Goal: Task Accomplishment & Management: Complete application form

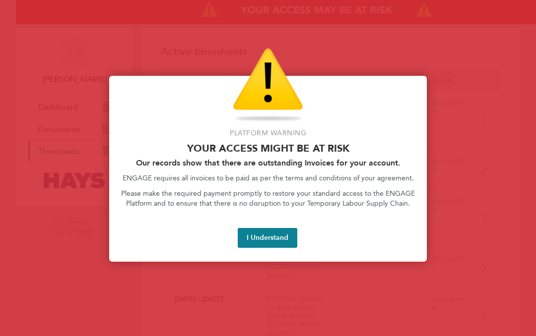
click at [282, 240] on button "I Understand" at bounding box center [268, 238] width 60 height 20
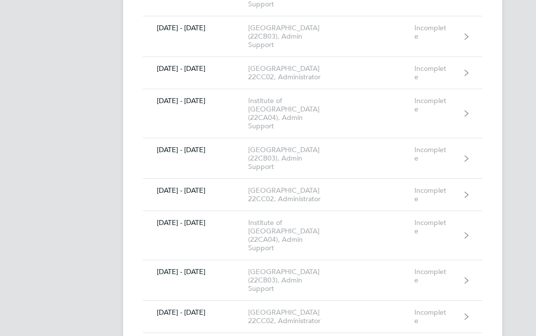
scroll to position [859, 0]
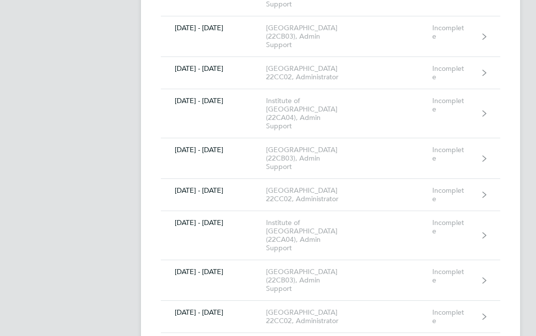
click at [482, 127] on link "02 - 08 Aug 2025 Institute of Global Health Building (22CA04), Admin Support In…" at bounding box center [330, 114] width 339 height 49
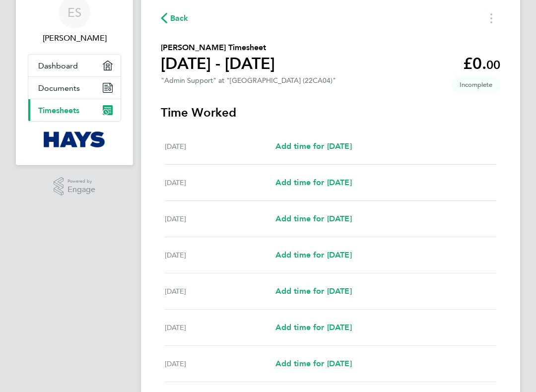
scroll to position [41, 0]
click at [352, 223] on span "Add time for [DATE]" at bounding box center [313, 218] width 76 height 9
select select "30"
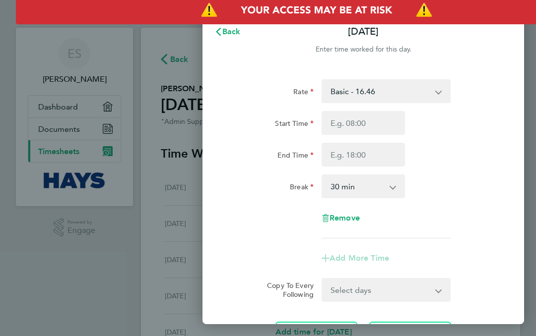
click at [364, 126] on input "Start Time" at bounding box center [362, 123] width 83 height 24
type input "17:59"
type input "09:59"
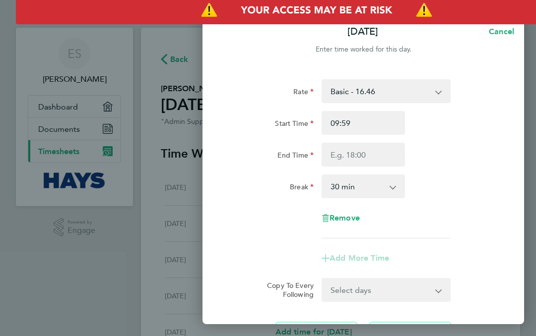
type input "09:00"
click at [369, 155] on input "End Time" at bounding box center [362, 155] width 83 height 24
type input "17:59"
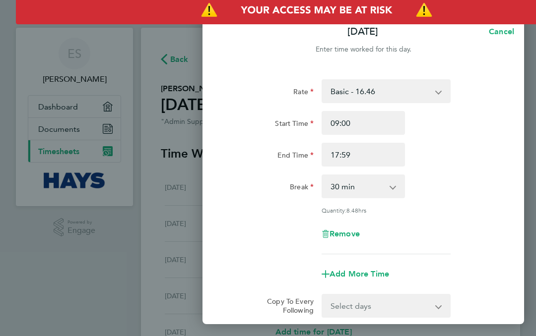
type input "17:58"
type input "18:58"
type input "18:00"
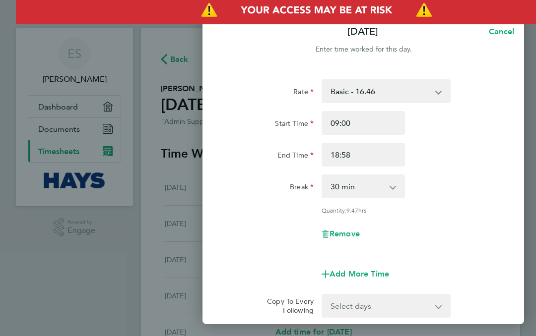
type input "18:00"
click at [397, 187] on app-icon-cross-button at bounding box center [398, 187] width 12 height 22
click at [373, 194] on select "0 min 15 min 30 min 45 min 60 min 75 min 90 min" at bounding box center [356, 187] width 69 height 22
select select "0"
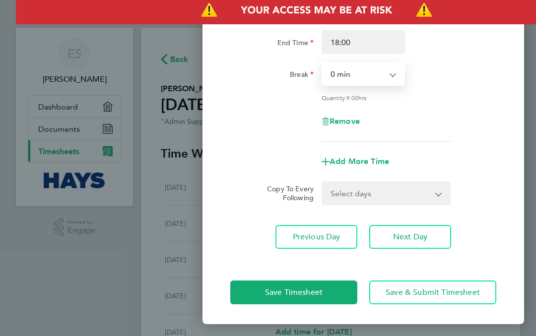
scroll to position [113, 0]
click at [416, 240] on span "Next Day" at bounding box center [410, 237] width 34 height 10
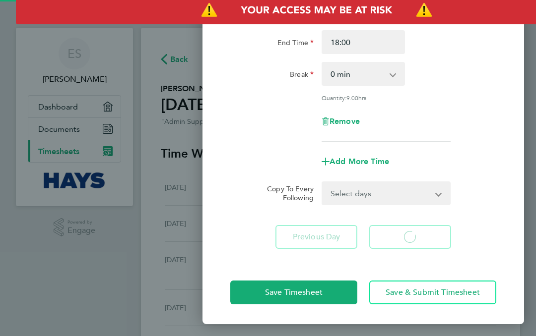
select select "30"
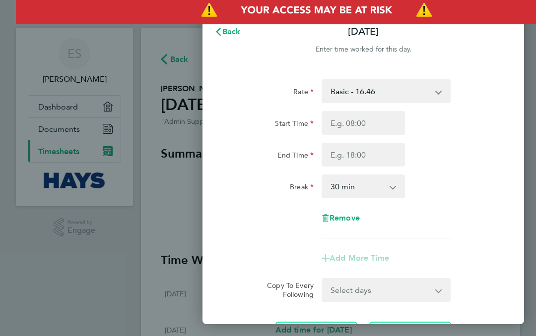
click at [384, 125] on input "Start Time" at bounding box center [362, 123] width 83 height 24
type input "18:00"
type input "12:00"
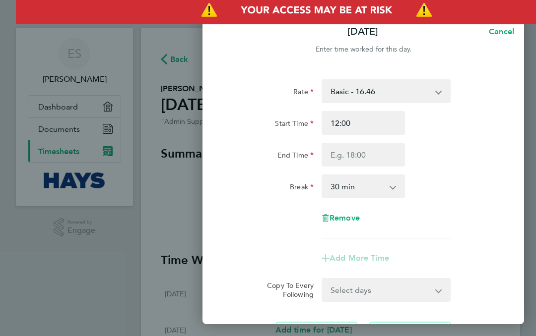
type input "09:00"
click at [367, 156] on input "End Time" at bounding box center [362, 155] width 83 height 24
type input "18:00"
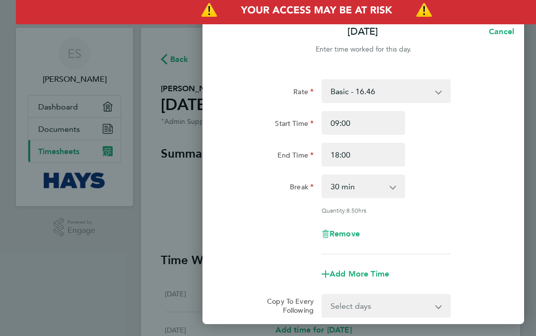
type input "17:00"
click at [365, 186] on select "0 min 15 min 30 min 45 min 60 min 75 min 90 min" at bounding box center [356, 187] width 69 height 22
select select "0"
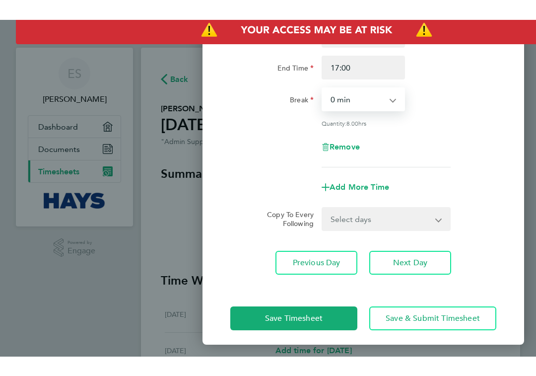
scroll to position [108, 0]
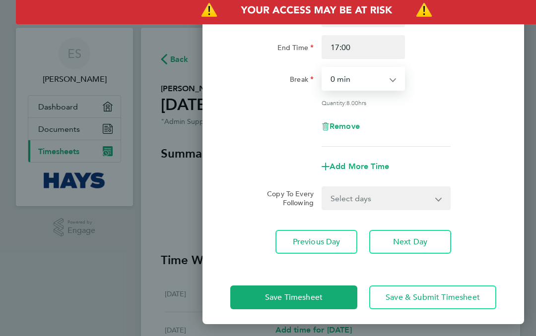
click at [481, 299] on button "Save & Submit Timesheet" at bounding box center [432, 298] width 127 height 24
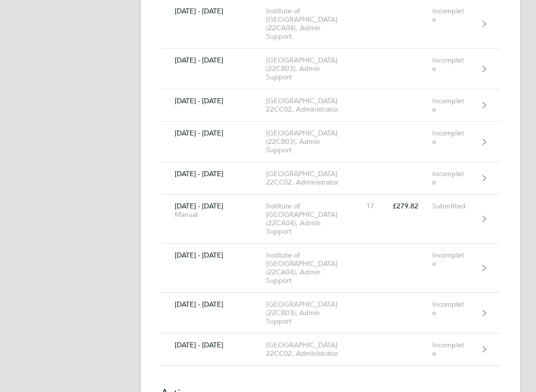
scroll to position [829, 0]
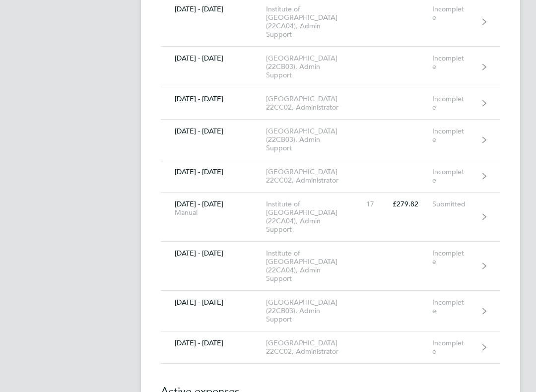
click at [456, 185] on div "Incomplete" at bounding box center [456, 176] width 48 height 17
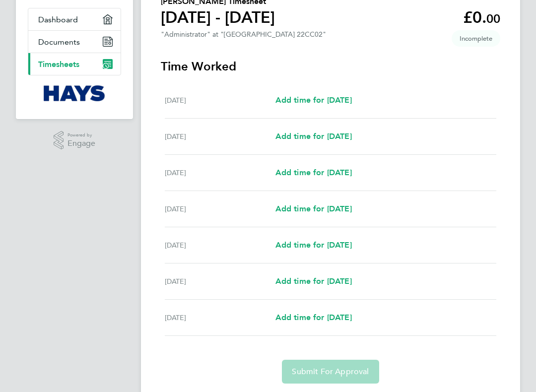
scroll to position [88, 0]
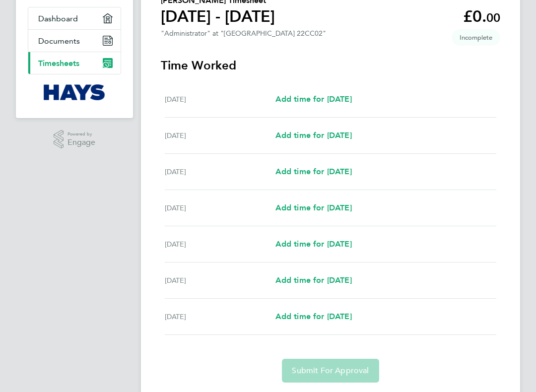
click at [352, 249] on span "Add time for [DATE]" at bounding box center [313, 244] width 76 height 9
select select "60"
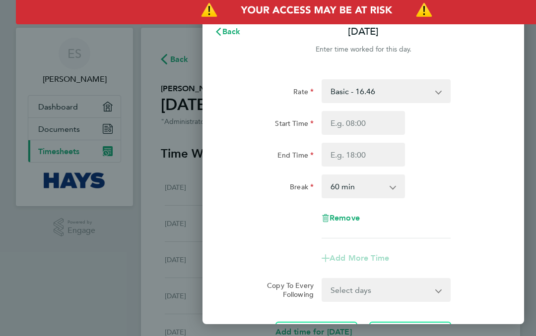
click at [343, 123] on input "Start Time" at bounding box center [362, 123] width 83 height 24
type input "18:01"
type input "11:01"
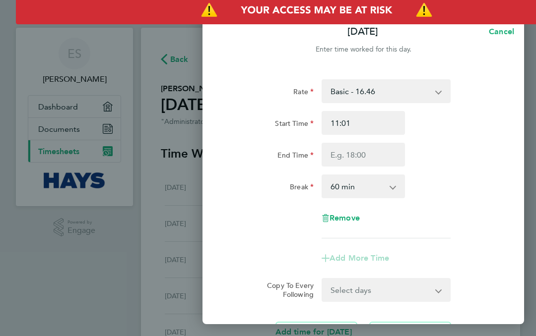
type input "09:01"
type input "09:00"
click at [374, 160] on input "End Time" at bounding box center [362, 155] width 83 height 24
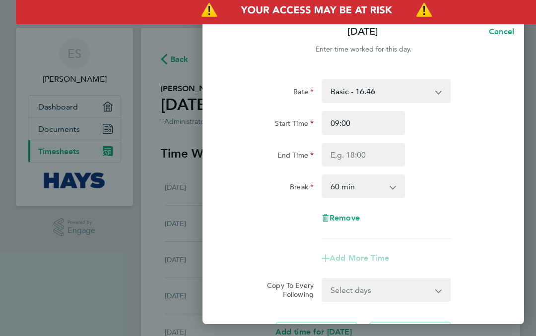
type input "18:01"
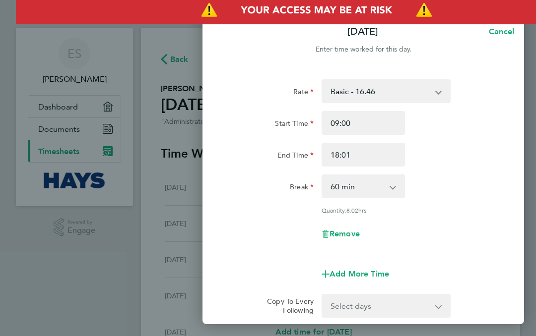
type input "17:01"
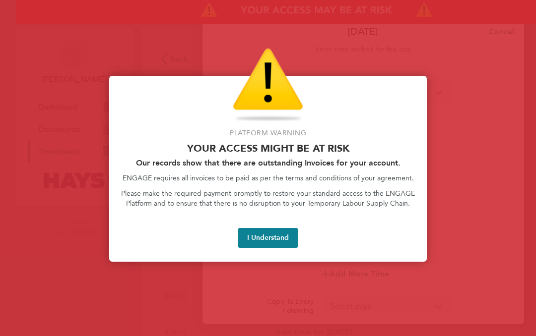
click at [279, 237] on button "I Understand" at bounding box center [268, 238] width 60 height 20
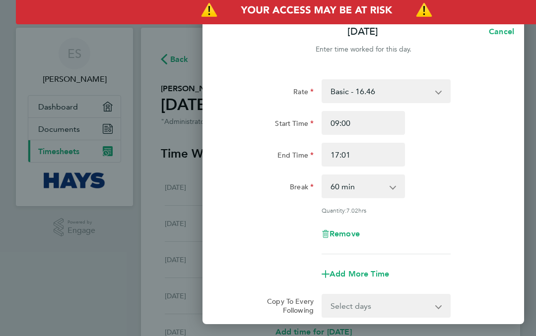
click at [371, 189] on select "0 min 15 min 30 min 45 min 60 min 75 min 90 min" at bounding box center [356, 187] width 69 height 22
select select "0"
click at [370, 157] on input "17:01" at bounding box center [362, 155] width 83 height 24
type input "17:00"
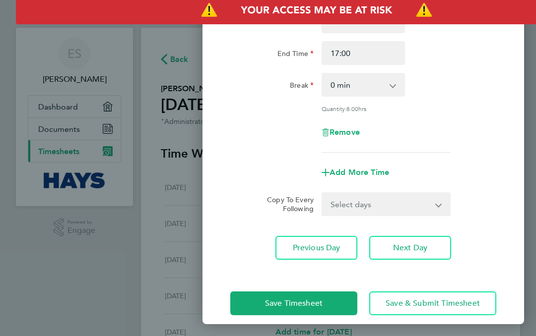
scroll to position [105, 0]
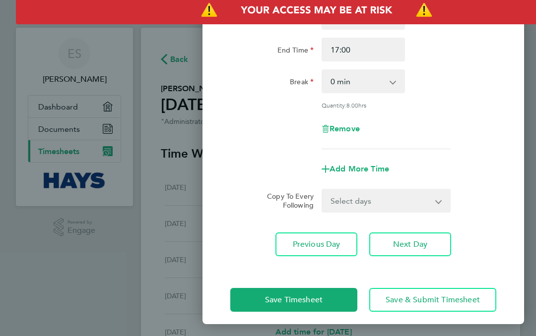
click at [451, 303] on span "Save & Submit Timesheet" at bounding box center [432, 300] width 94 height 10
